Goal: Information Seeking & Learning: Understand process/instructions

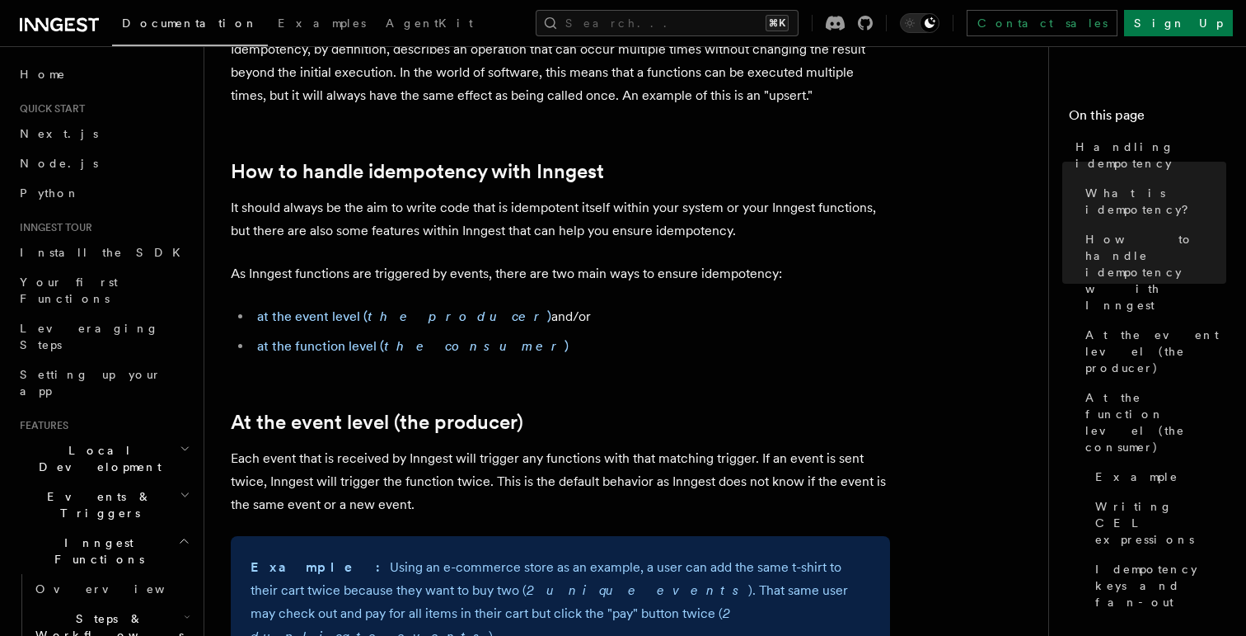
scroll to position [251, 0]
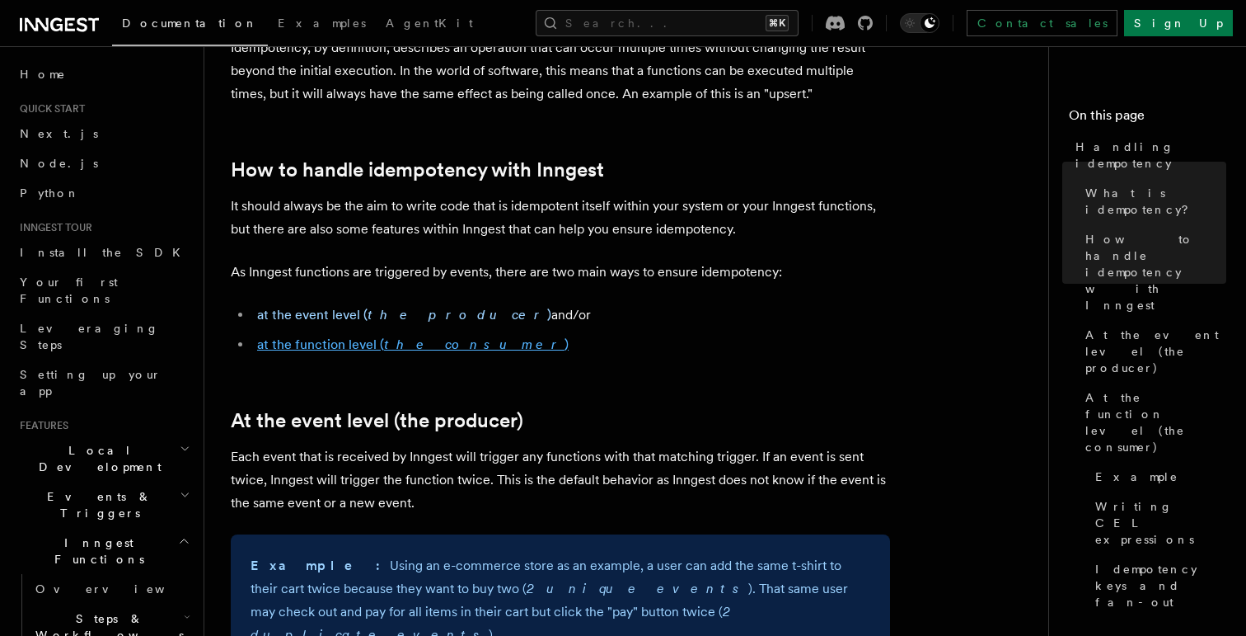
click at [369, 344] on link "at the function level ( the consumer )" at bounding box center [413, 344] width 312 height 16
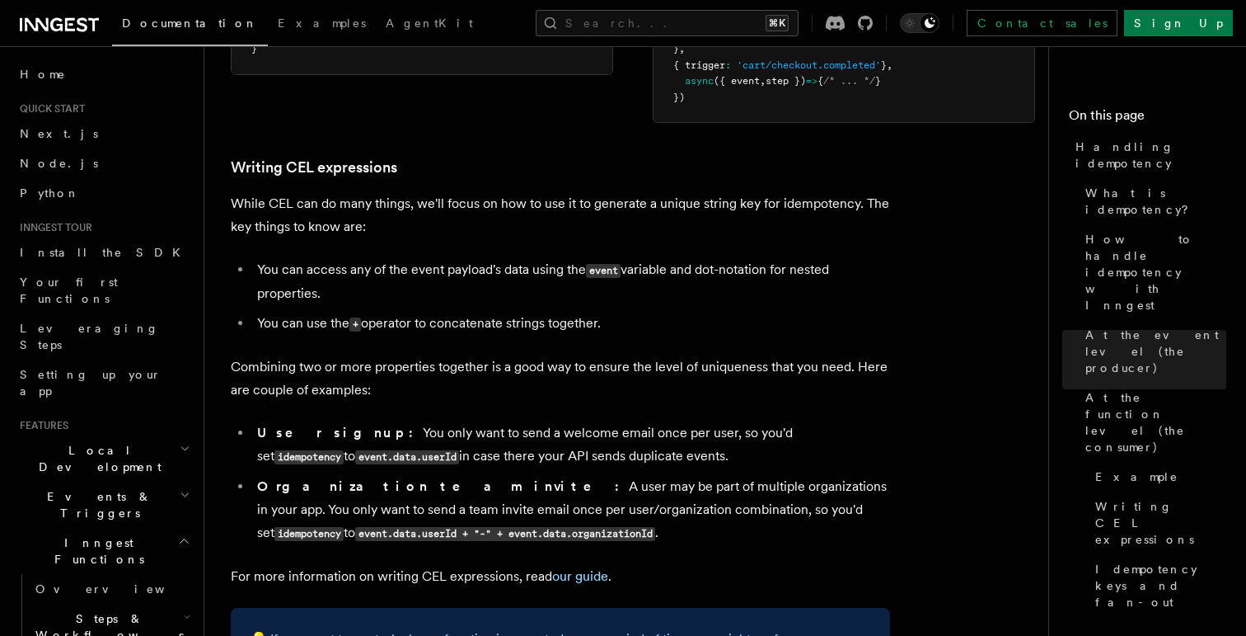
scroll to position [2537, 0]
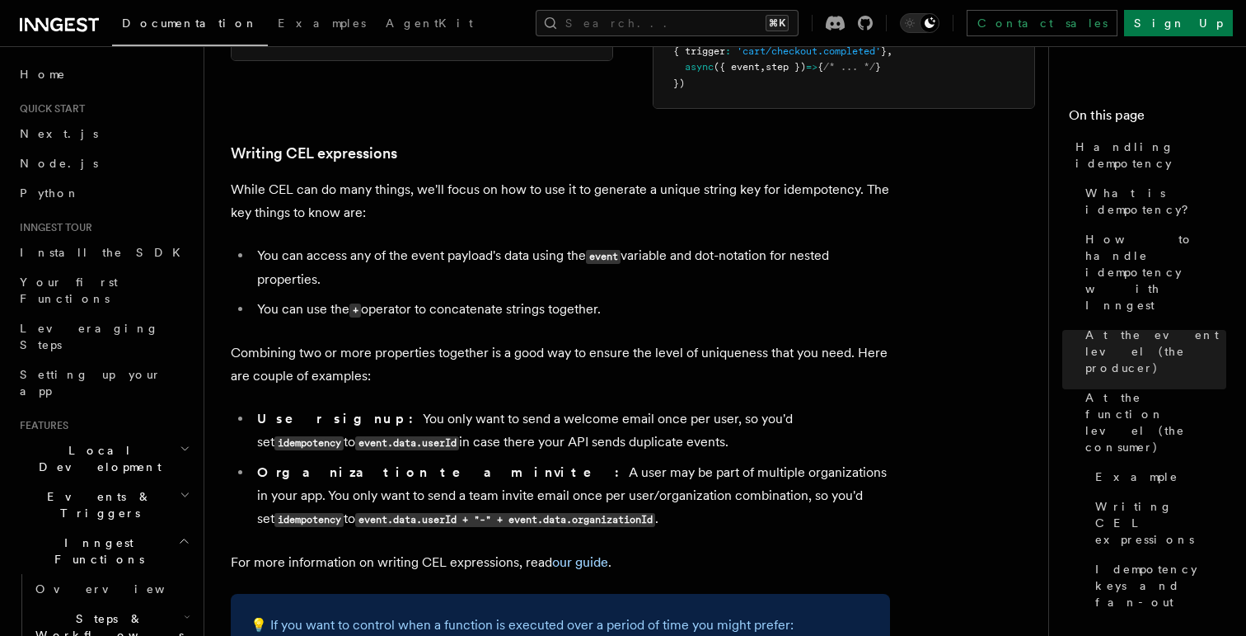
click at [456, 246] on li "You can access any of the event payload's data using the event variable and dot…" at bounding box center [571, 267] width 638 height 47
click at [480, 244] on li "You can access any of the event payload's data using the event variable and dot…" at bounding box center [571, 267] width 638 height 47
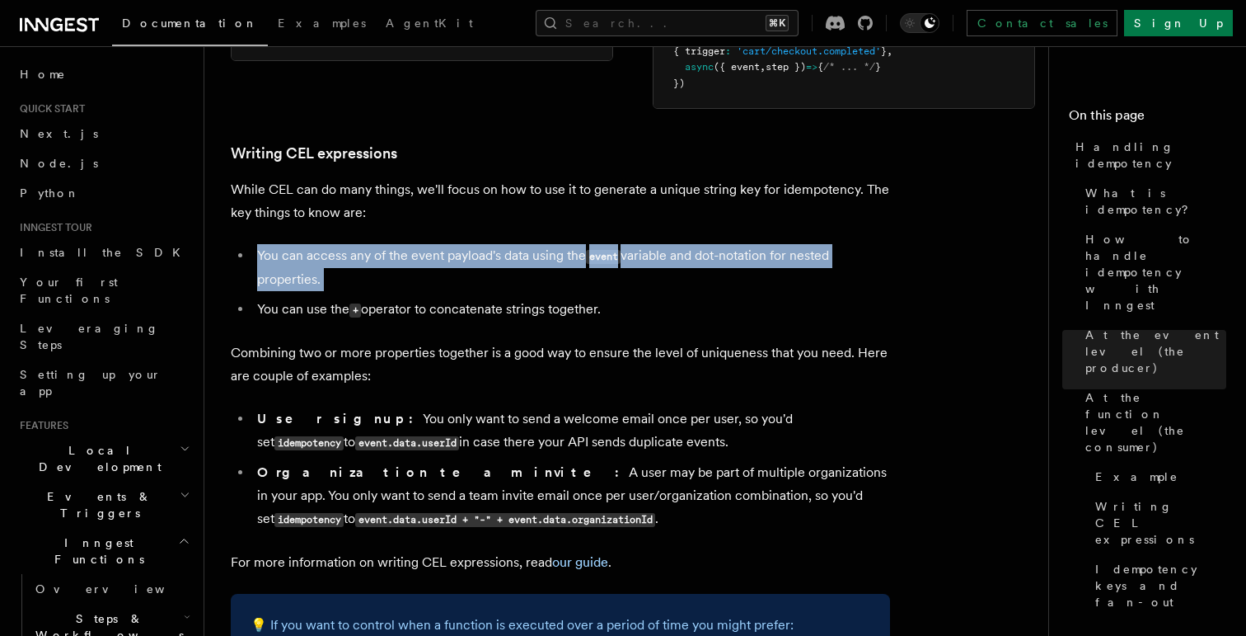
click at [480, 244] on li "You can access any of the event payload's data using the event variable and dot…" at bounding box center [571, 267] width 638 height 47
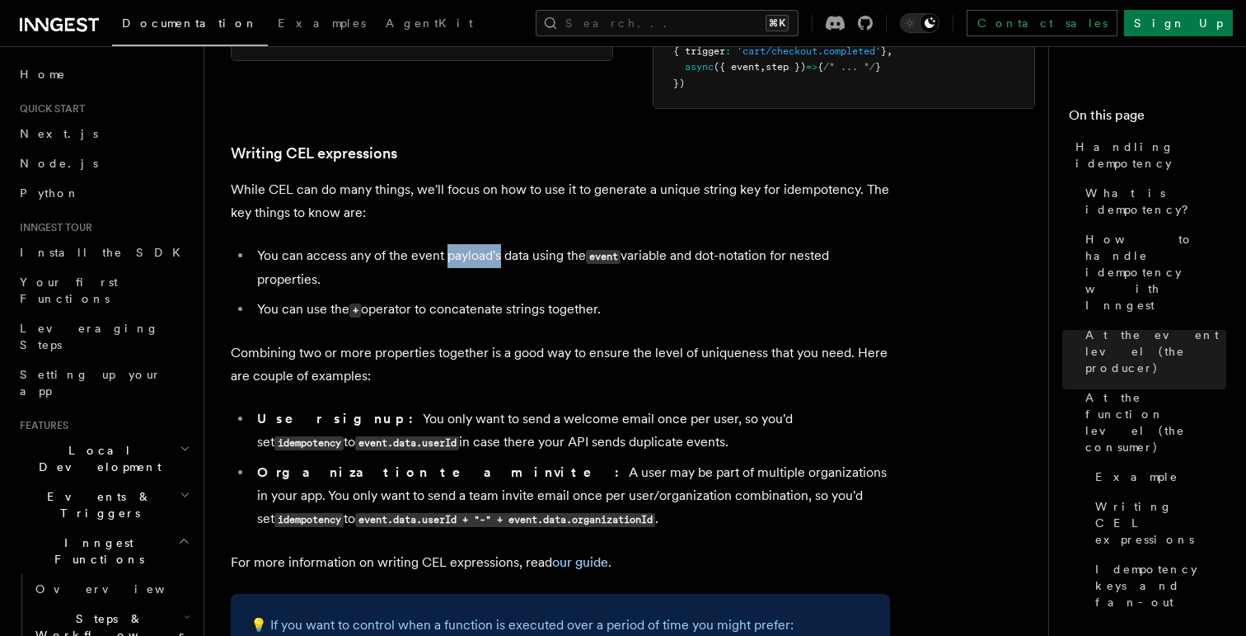
click at [480, 244] on li "You can access any of the event payload's data using the event variable and dot…" at bounding box center [571, 267] width 638 height 47
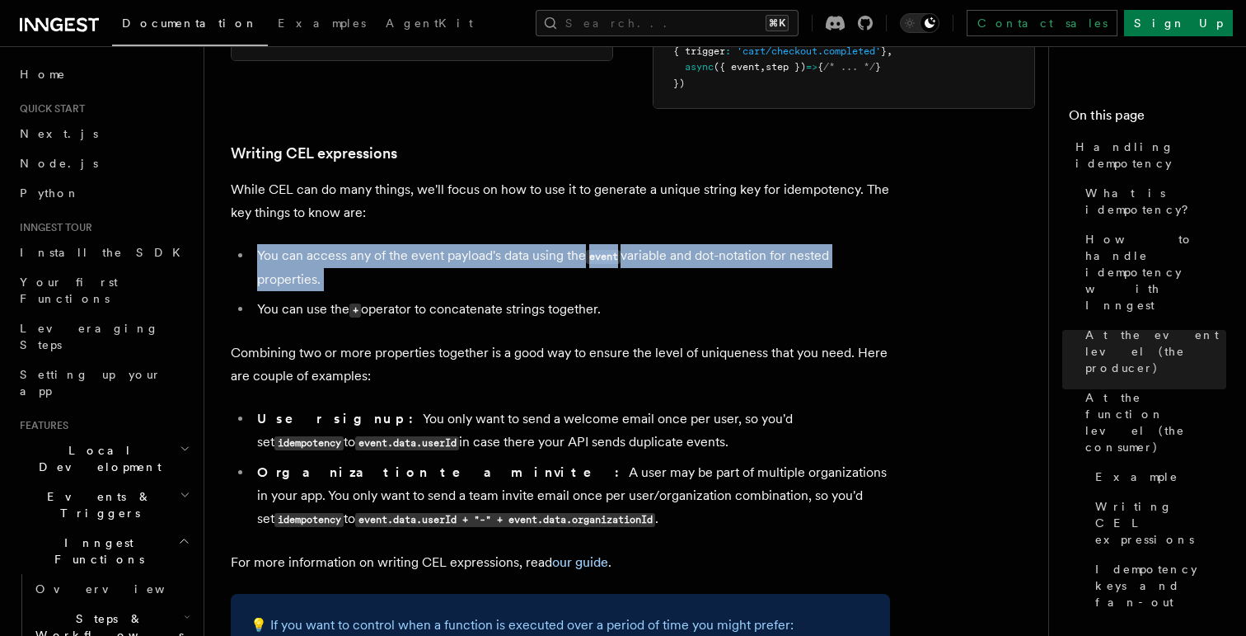
click at [480, 244] on li "You can access any of the event payload's data using the event variable and dot…" at bounding box center [571, 267] width 638 height 47
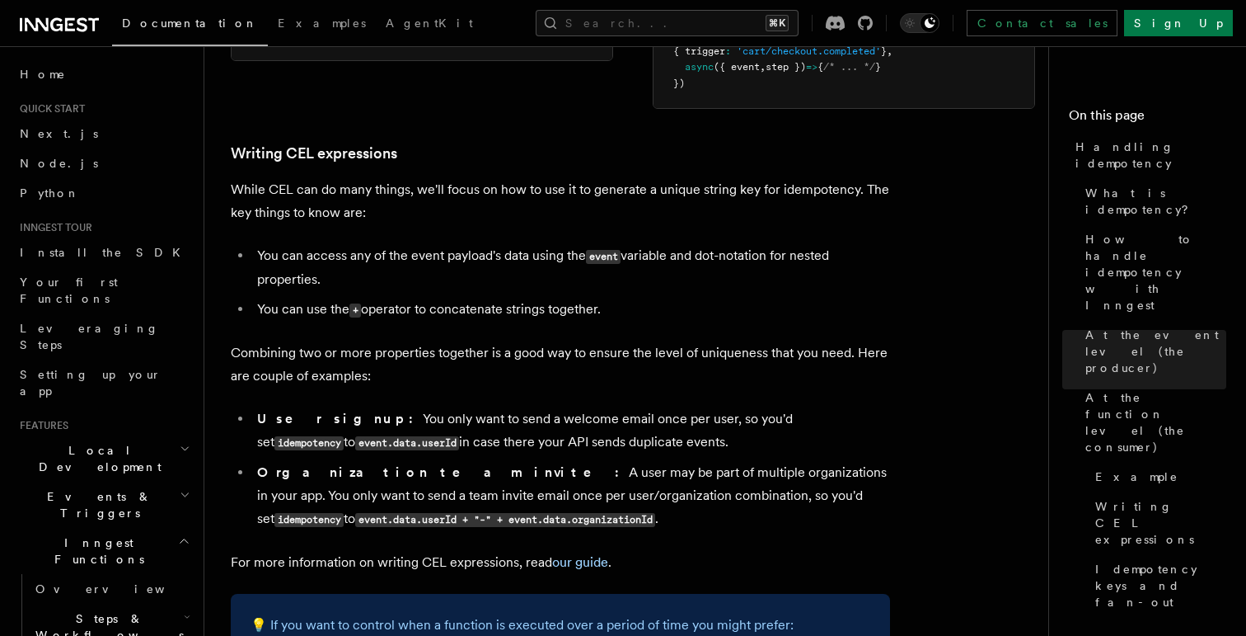
click at [462, 298] on li "You can use the + operator to concatenate strings together." at bounding box center [571, 310] width 638 height 24
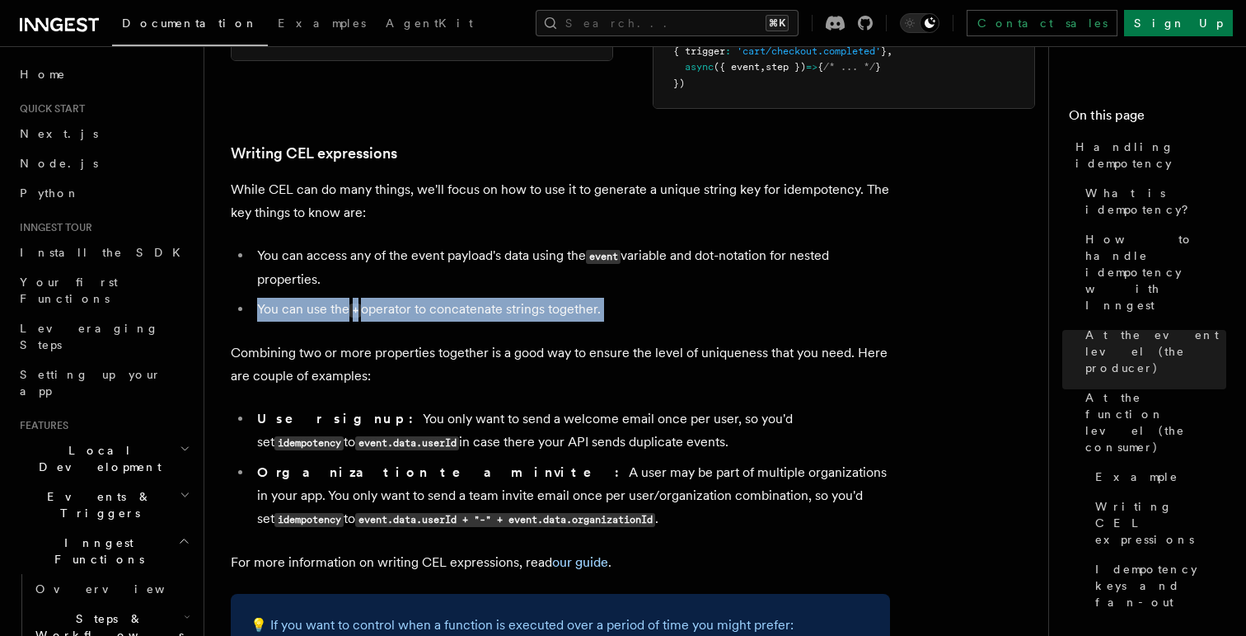
click at [462, 298] on li "You can use the + operator to concatenate strings together." at bounding box center [571, 310] width 638 height 24
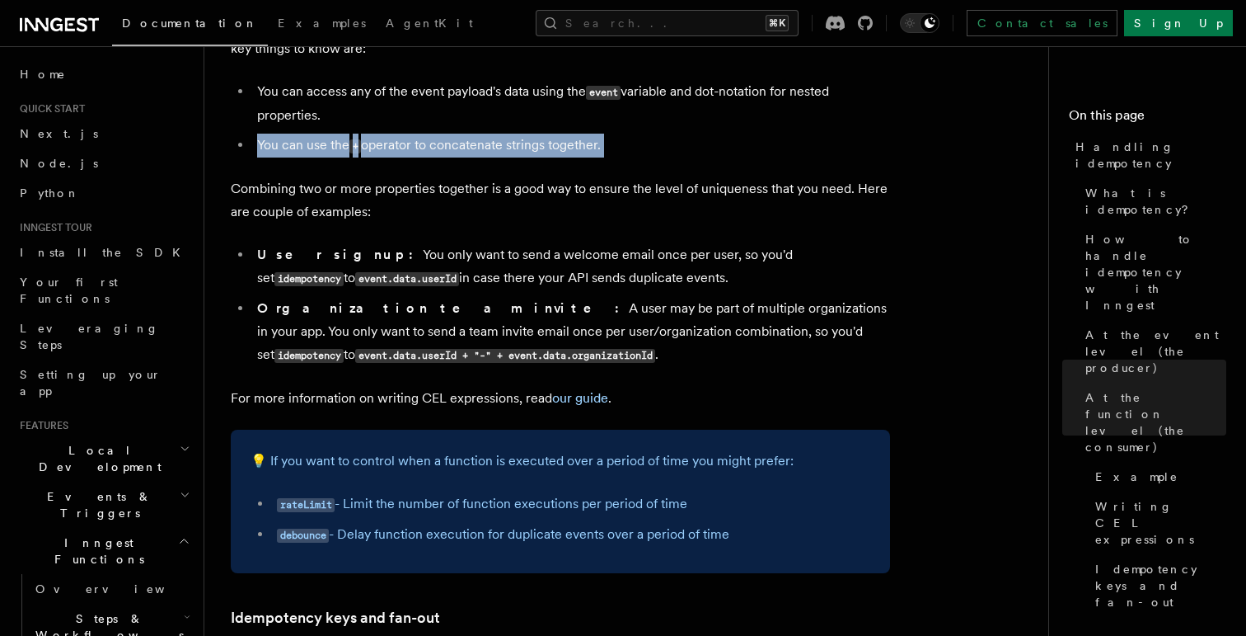
scroll to position [2715, 0]
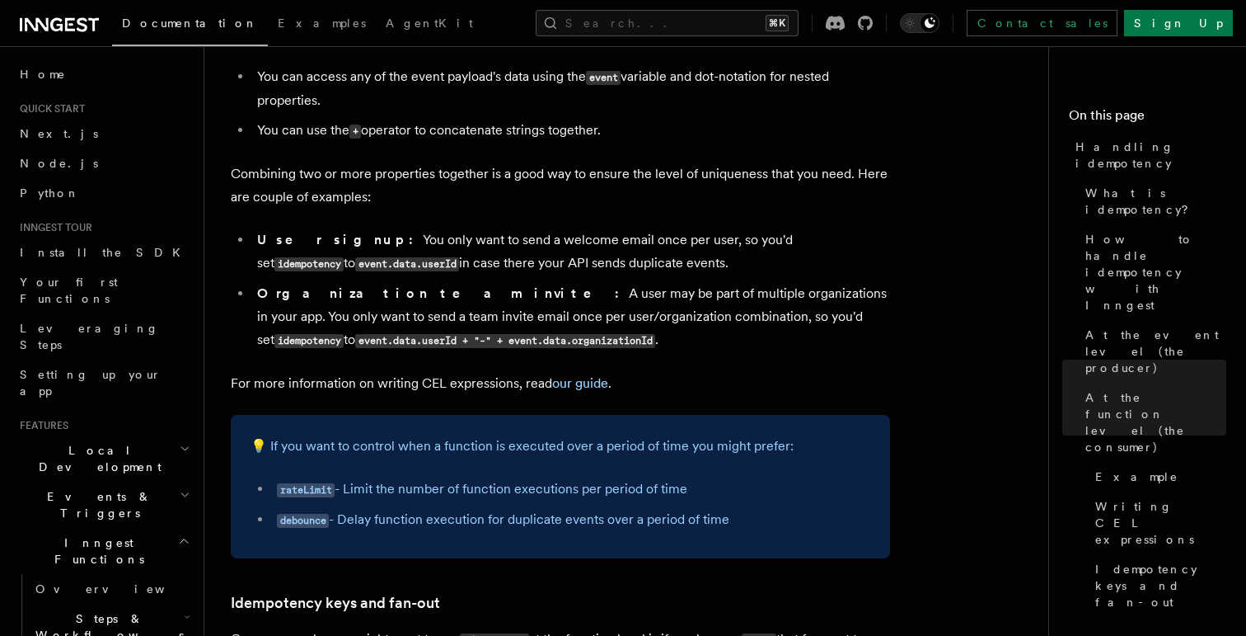
click at [537, 231] on li "User signup: You only want to send a welcome email once per user, so you'd set …" at bounding box center [571, 251] width 638 height 47
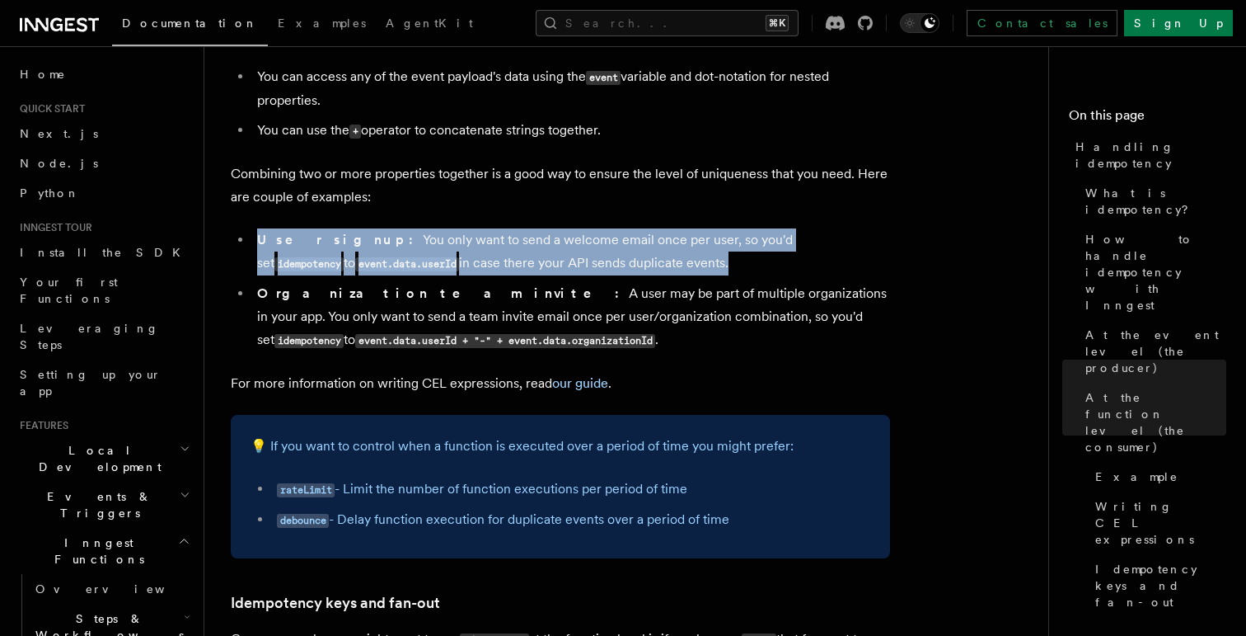
click at [537, 231] on li "User signup: You only want to send a welcome email once per user, so you'd set …" at bounding box center [571, 251] width 638 height 47
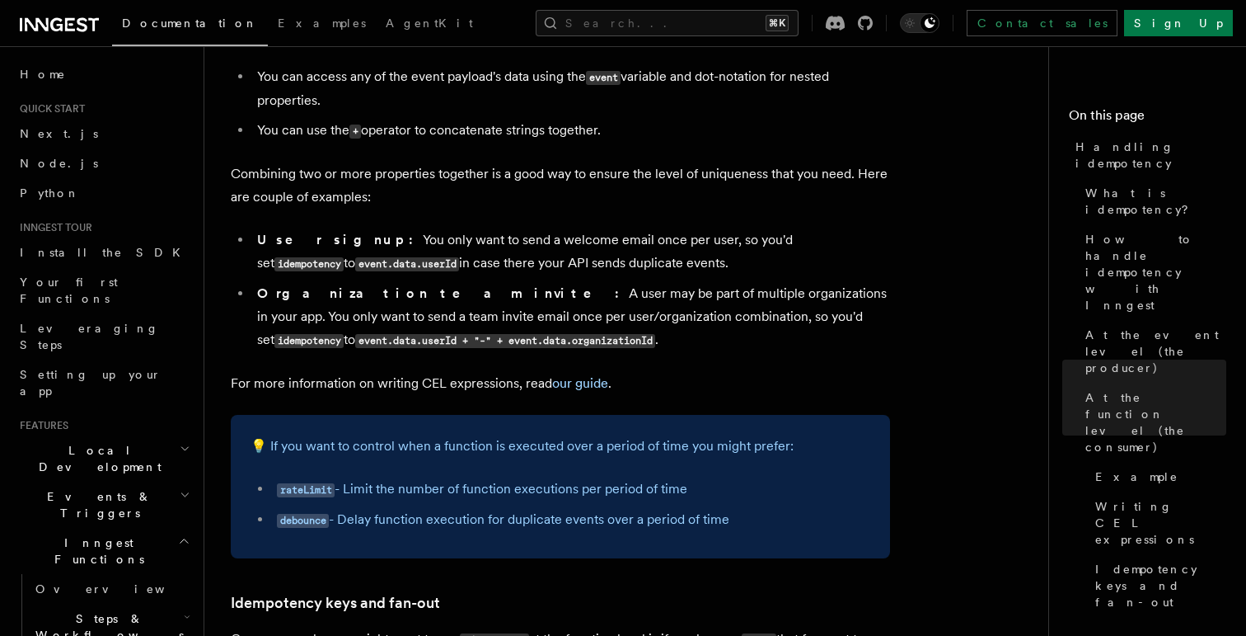
click at [537, 243] on li "User signup: You only want to send a welcome email once per user, so you'd set …" at bounding box center [571, 251] width 638 height 47
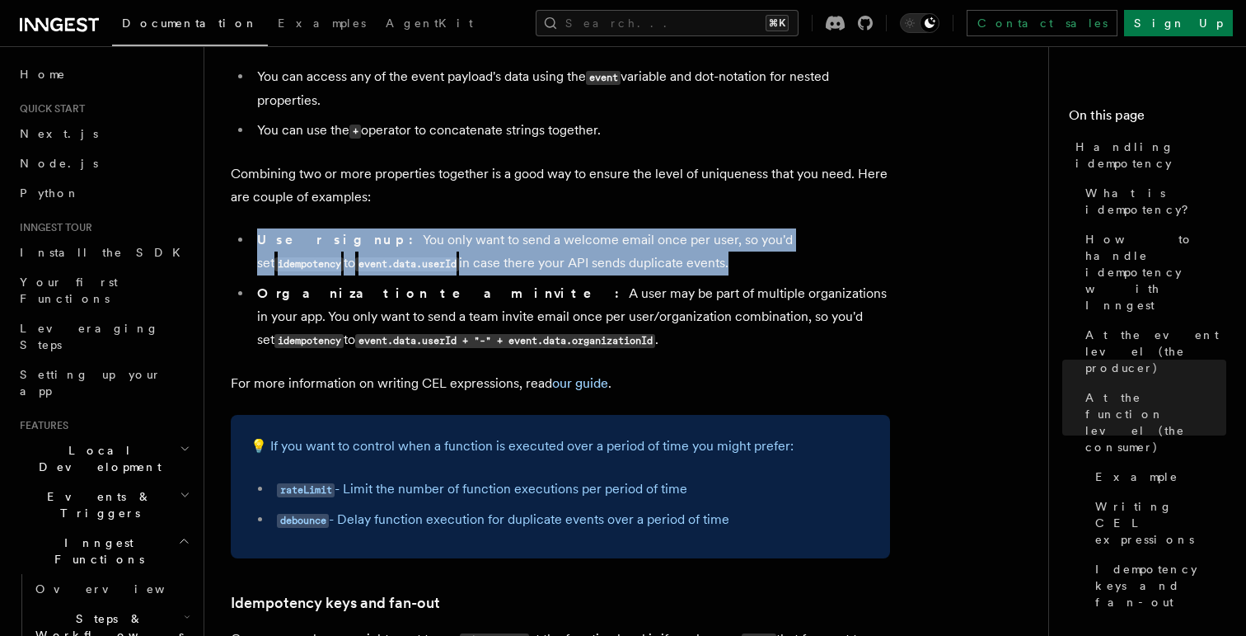
click at [537, 243] on li "User signup: You only want to send a welcome email once per user, so you'd set …" at bounding box center [571, 251] width 638 height 47
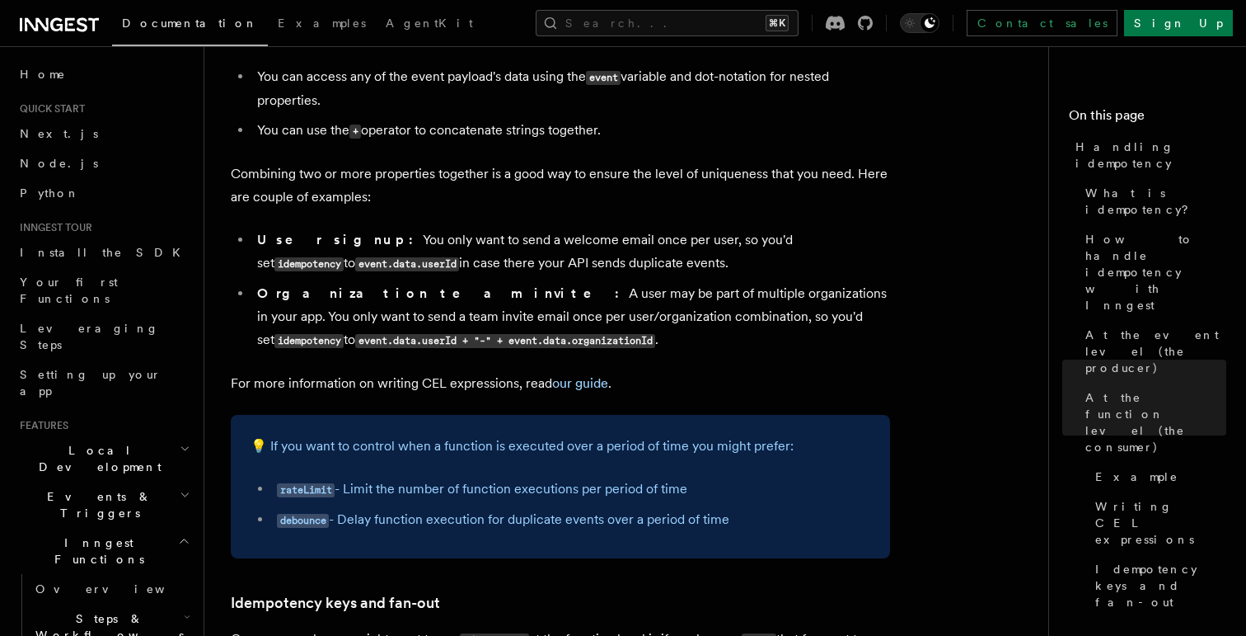
click at [453, 243] on li "User signup: You only want to send a welcome email once per user, so you'd set …" at bounding box center [571, 251] width 638 height 47
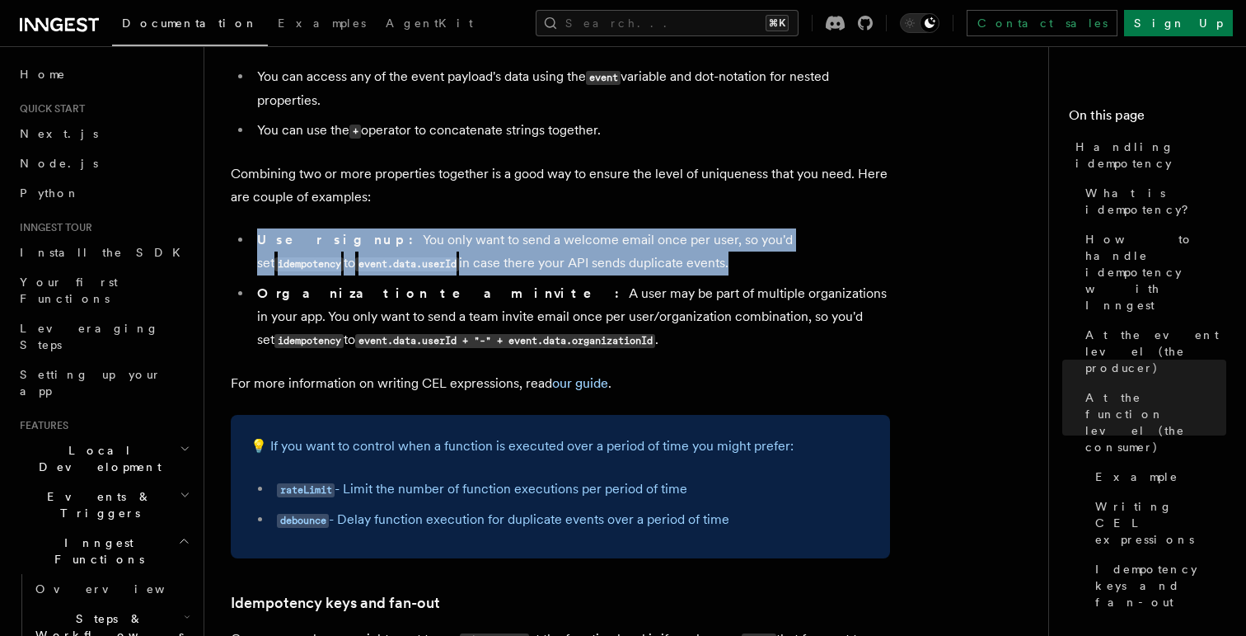
click at [453, 243] on li "User signup: You only want to send a welcome email once per user, so you'd set …" at bounding box center [571, 251] width 638 height 47
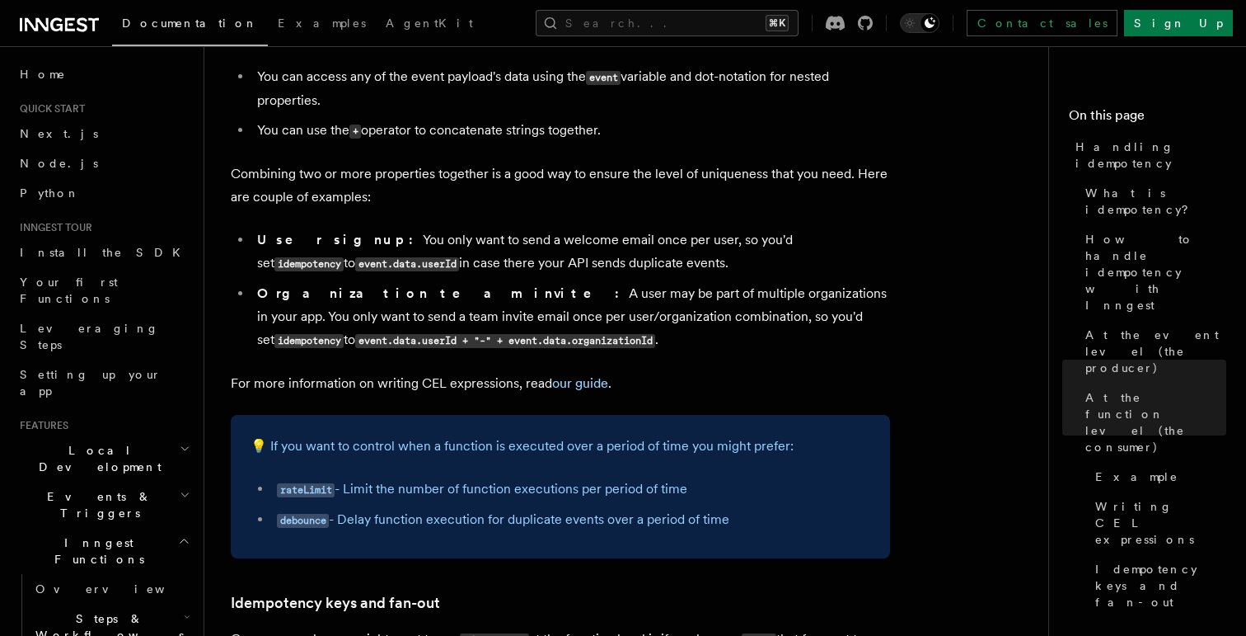
click at [443, 293] on li "Organization team invite: A user may be part of multiple organizations in your …" at bounding box center [571, 317] width 638 height 70
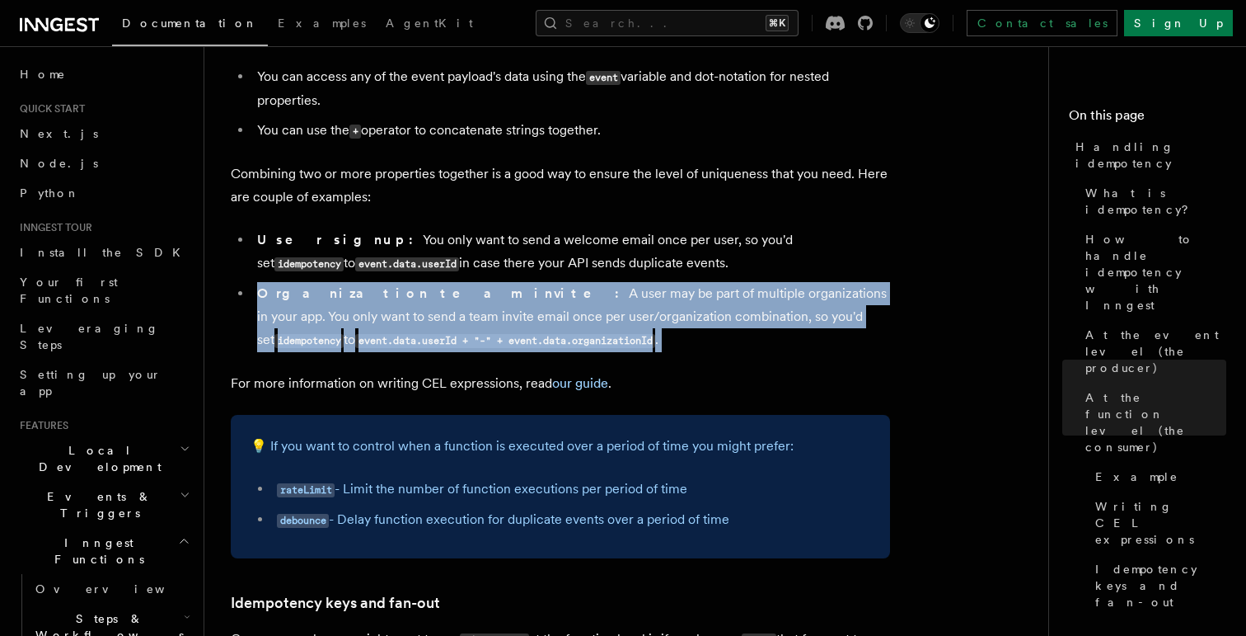
click at [443, 293] on li "Organization team invite: A user may be part of multiple organizations in your …" at bounding box center [571, 317] width 638 height 70
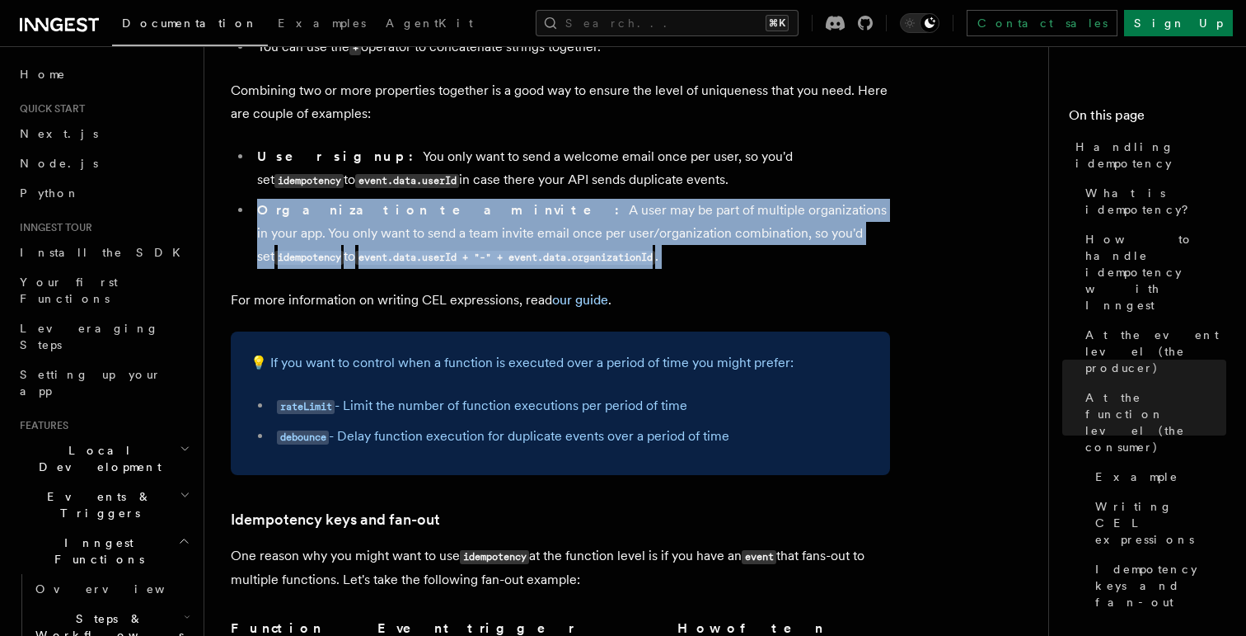
scroll to position [2678, 0]
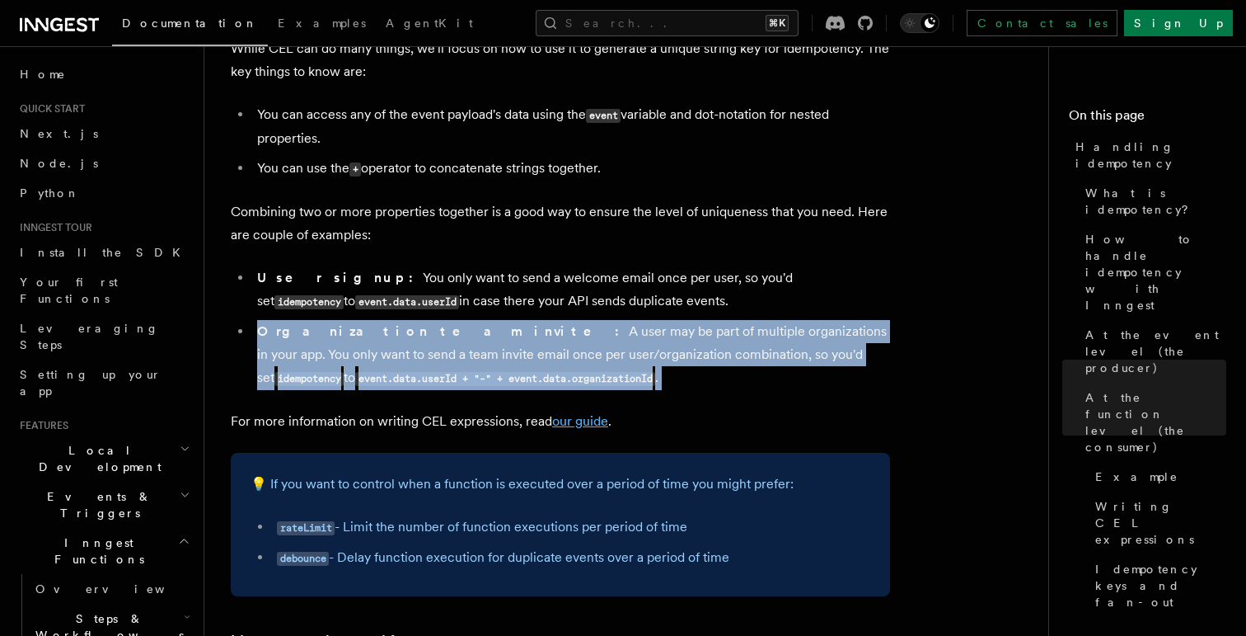
click at [573, 413] on link "our guide" at bounding box center [580, 421] width 56 height 16
